Goal: Task Accomplishment & Management: Manage account settings

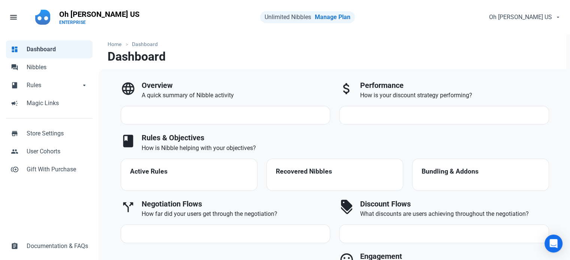
select select "7d"
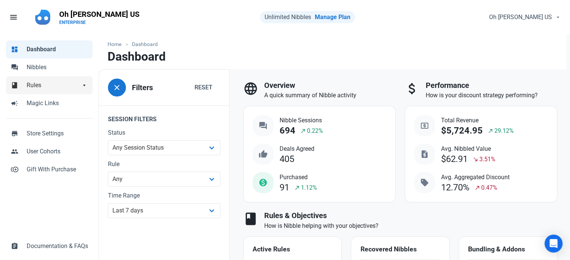
click at [38, 81] on link "book Rules arrow_drop_down" at bounding box center [49, 85] width 87 height 18
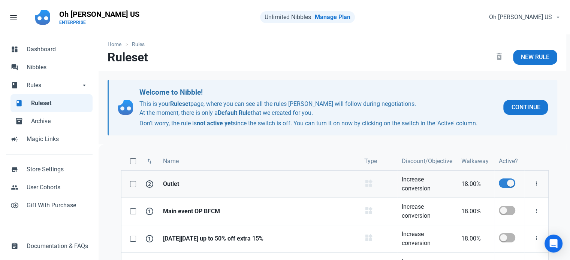
click at [514, 185] on span at bounding box center [507, 183] width 16 height 9
click at [504, 185] on input "checkbox" at bounding box center [501, 183] width 5 height 5
checkbox input "false"
